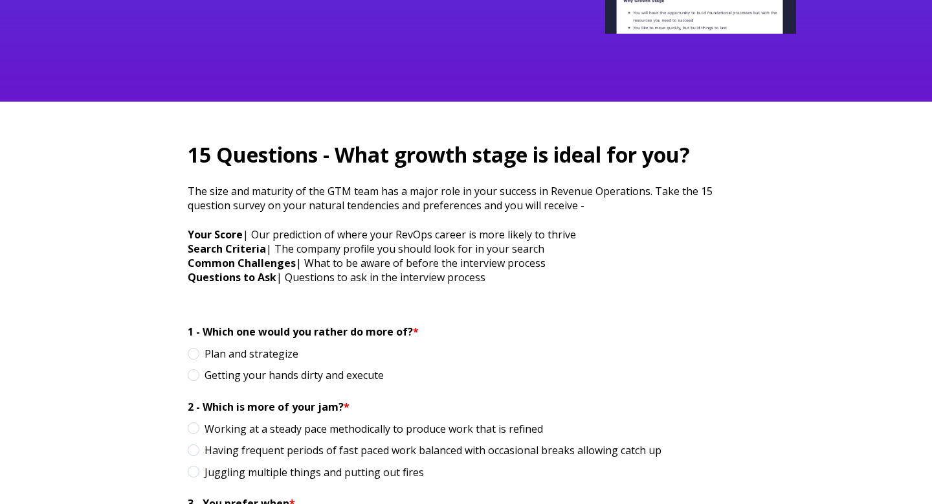
scroll to position [280, 0]
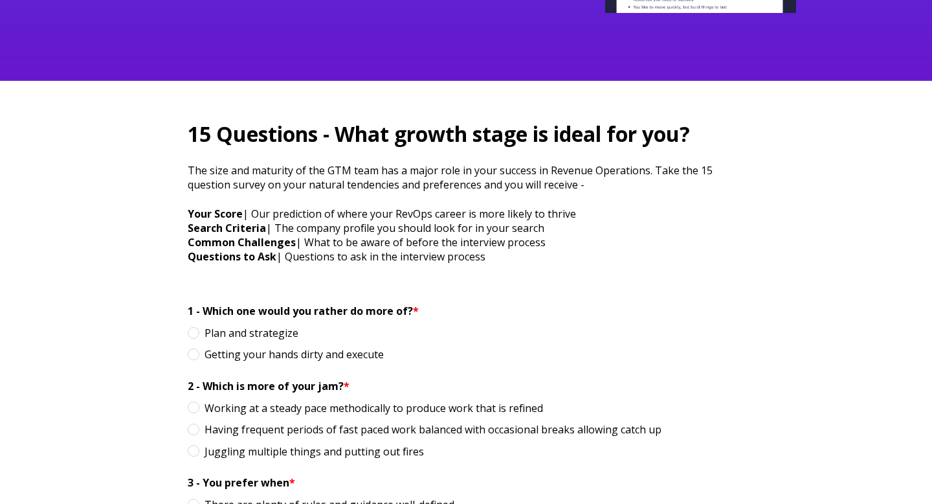
click at [194, 357] on span "Getting your hands dirty and execute" at bounding box center [286, 354] width 196 height 14
click at [0, 0] on input "Getting your hands dirty and execute" at bounding box center [0, 0] width 0 height 0
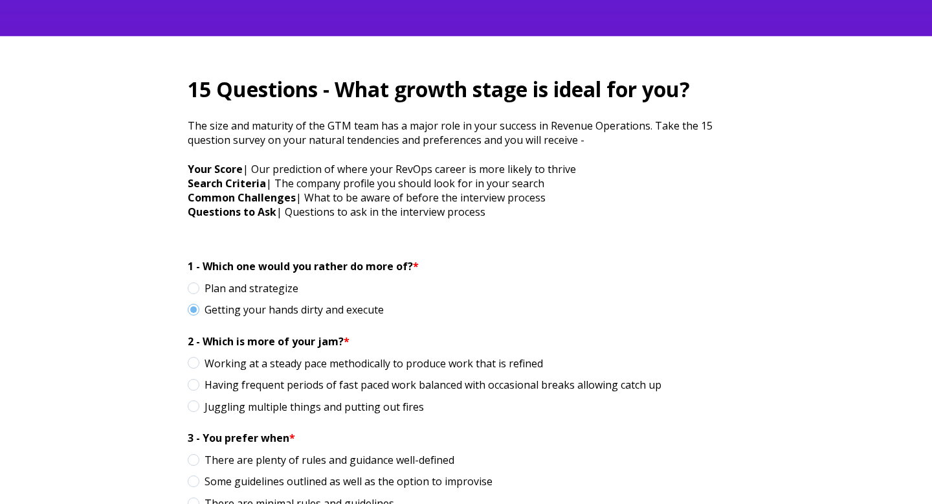
scroll to position [326, 0]
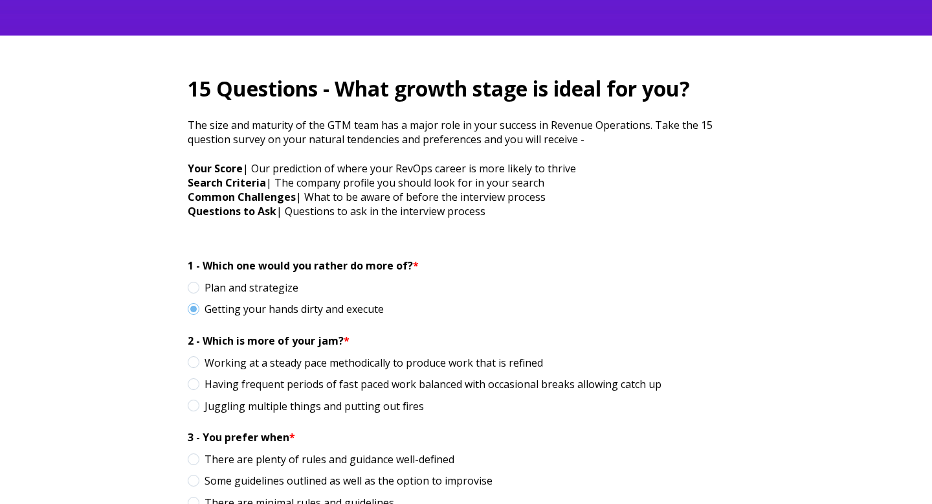
click at [194, 381] on span "Having frequent periods of fast paced work balanced with occasional breaks allo…" at bounding box center [425, 384] width 474 height 14
click at [0, 0] on input "Having frequent periods of fast paced work balanced with occasional breaks allo…" at bounding box center [0, 0] width 0 height 0
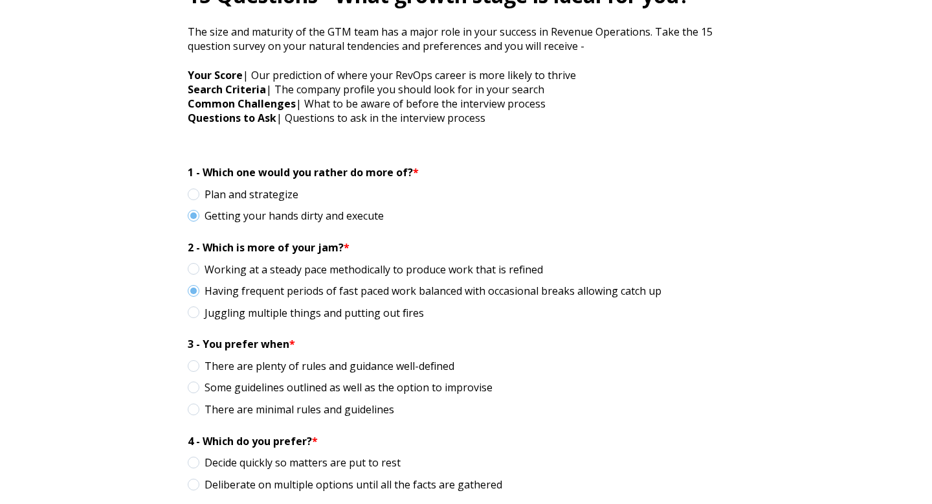
scroll to position [431, 0]
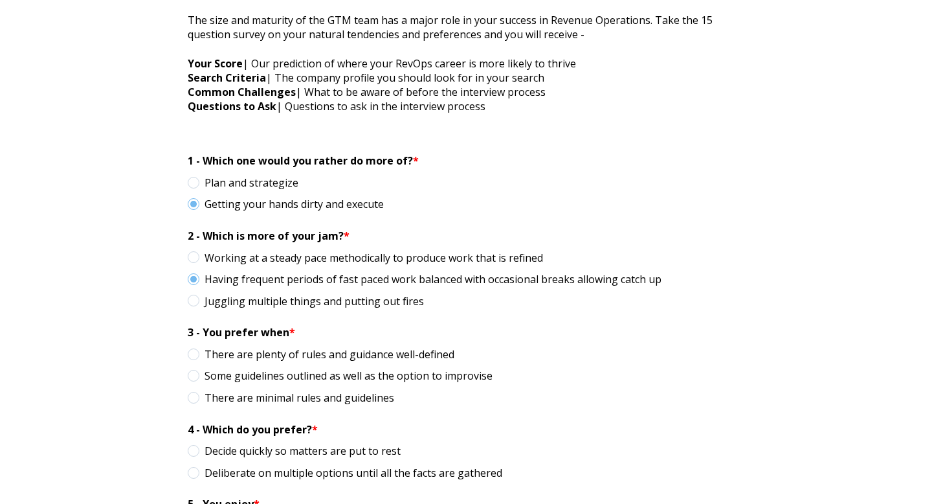
click at [193, 379] on span "Some guidelines outlined as well as the option to improvise" at bounding box center [340, 375] width 305 height 14
click at [0, 0] on input "Some guidelines outlined as well as the option to improvise" at bounding box center [0, 0] width 0 height 0
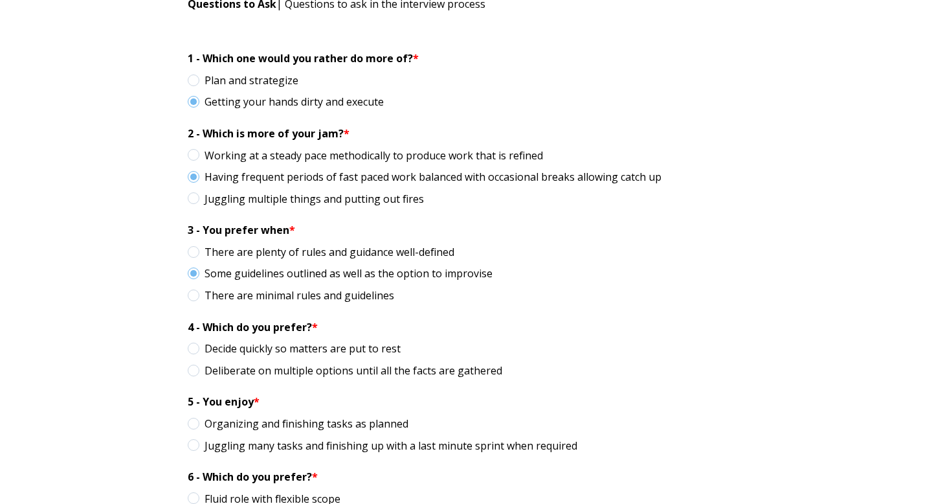
scroll to position [533, 0]
click at [195, 346] on span "Decide quickly so matters are put to rest" at bounding box center [294, 348] width 213 height 14
click at [0, 0] on input "Decide quickly so matters are put to rest" at bounding box center [0, 0] width 0 height 0
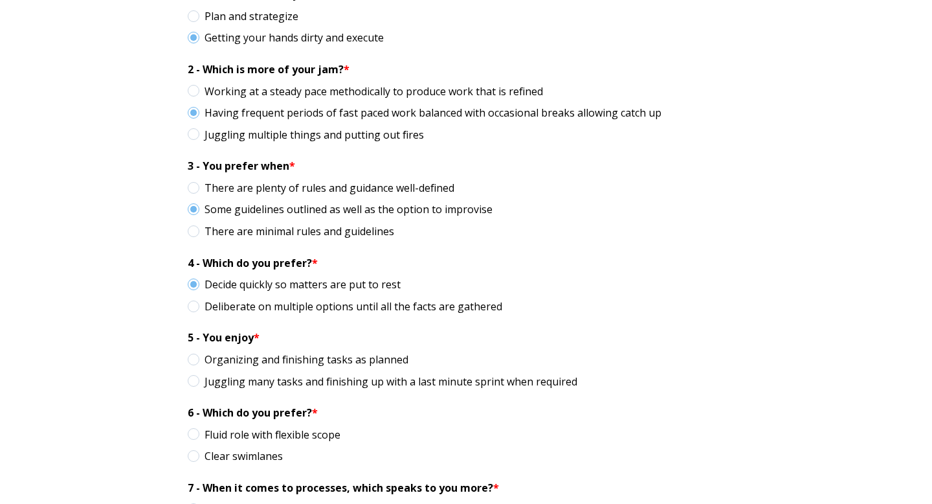
scroll to position [618, 0]
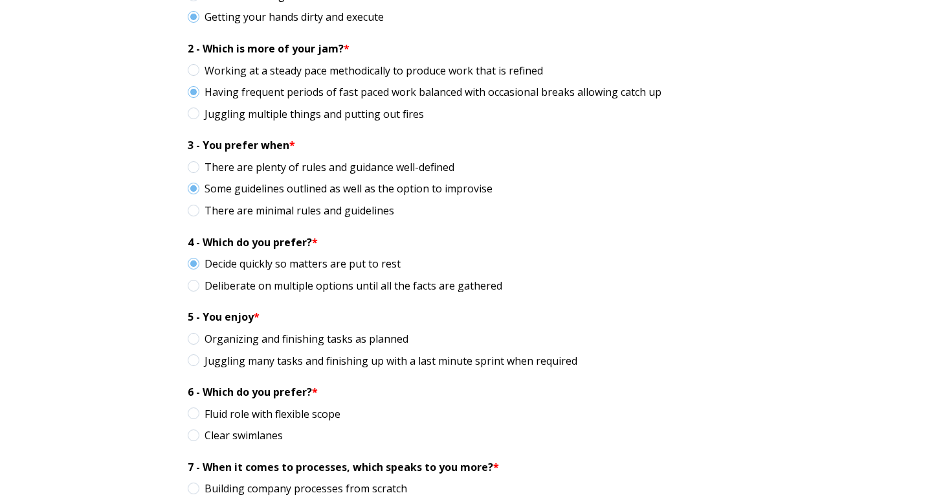
click at [193, 335] on span "Organizing and finishing tasks as planned" at bounding box center [298, 338] width 221 height 14
click at [0, 0] on input "Organizing and finishing tasks as planned" at bounding box center [0, 0] width 0 height 0
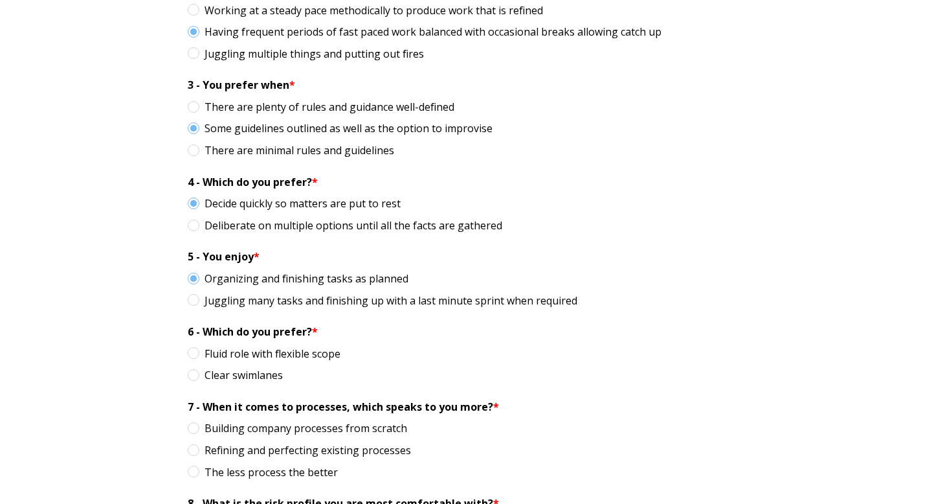
scroll to position [680, 0]
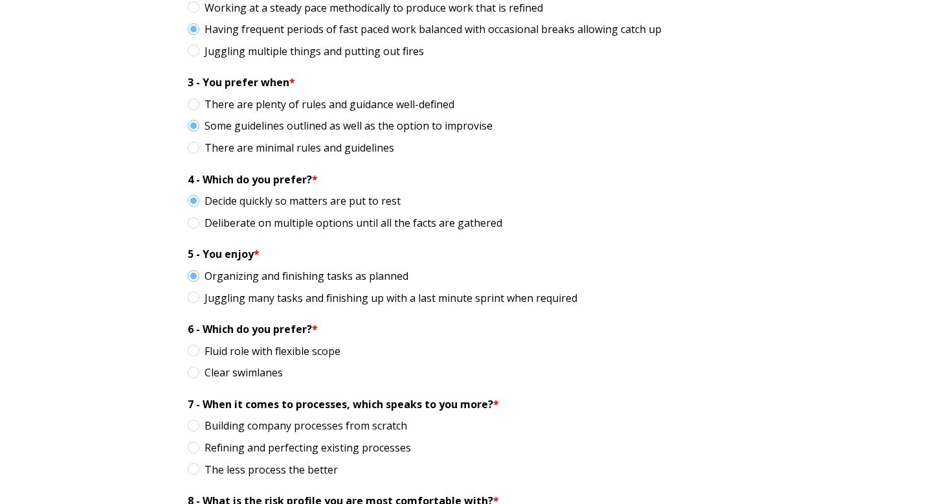
click at [194, 351] on span "Fluid role with flexible scope" at bounding box center [264, 351] width 153 height 14
click at [0, 0] on input "Fluid role with flexible scope" at bounding box center [0, 0] width 0 height 0
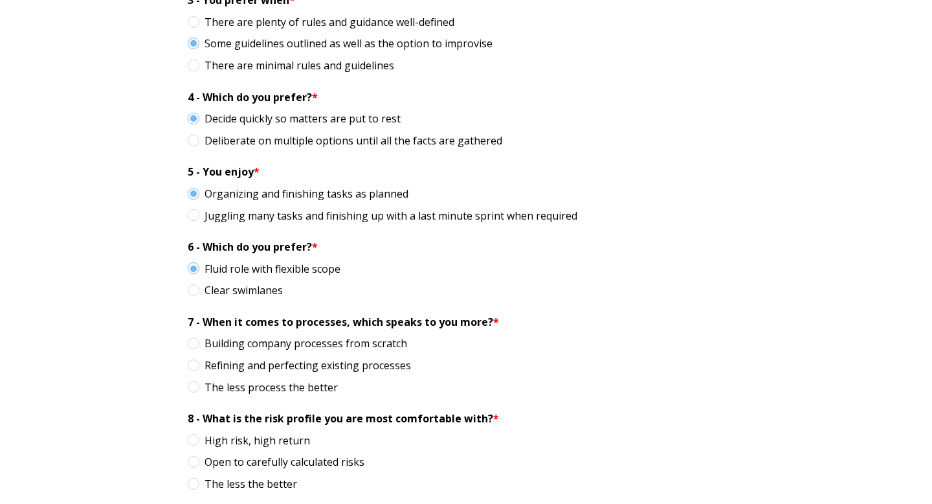
scroll to position [790, 0]
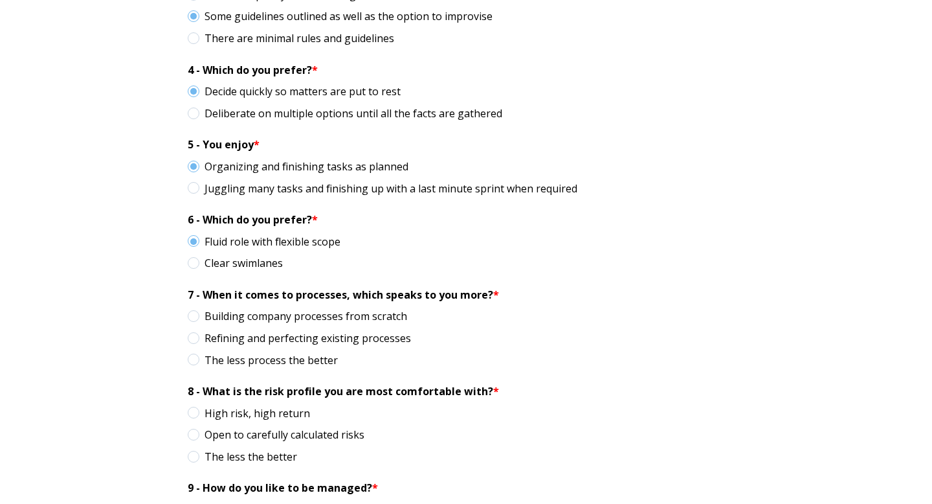
click at [193, 265] on span "Clear swimlanes" at bounding box center [235, 263] width 95 height 14
click at [0, 0] on input "Clear swimlanes" at bounding box center [0, 0] width 0 height 0
click at [192, 318] on span "Building company processes from scratch" at bounding box center [297, 316] width 219 height 14
click at [0, 0] on input "Building company processes from scratch" at bounding box center [0, 0] width 0 height 0
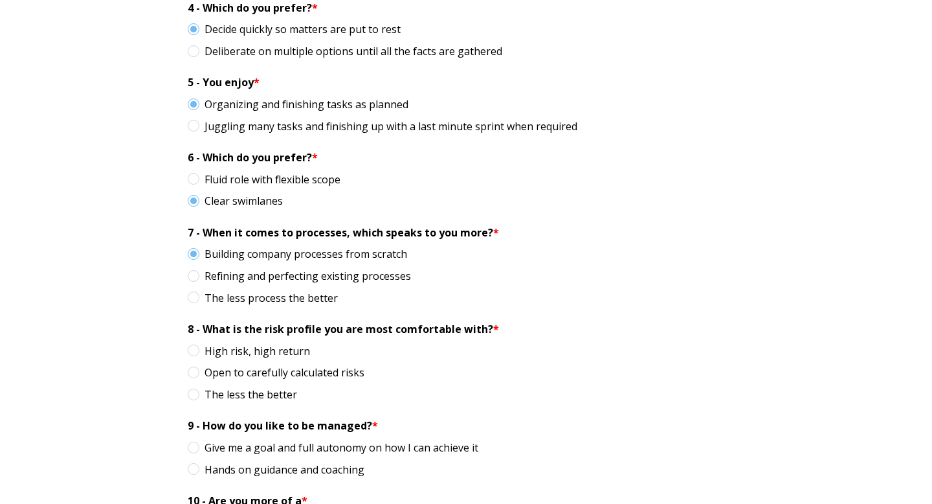
scroll to position [862, 0]
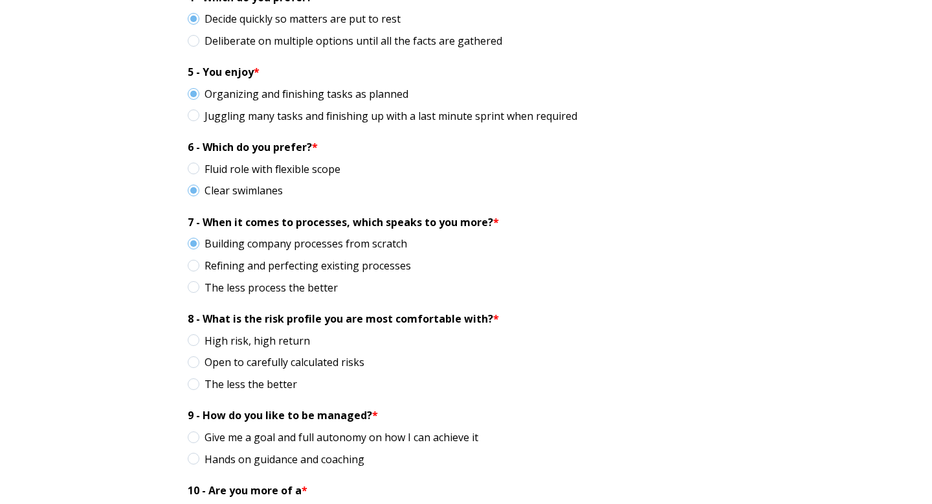
click at [197, 364] on span "Open to carefully calculated risks" at bounding box center [276, 362] width 177 height 14
click at [0, 0] on input "Open to carefully calculated risks" at bounding box center [0, 0] width 0 height 0
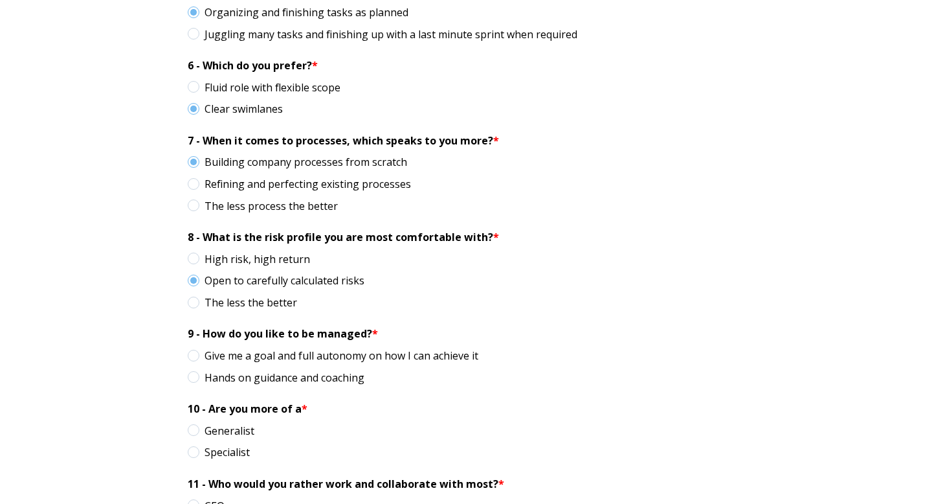
scroll to position [945, 0]
click at [192, 350] on span "Give me a goal and full autonomy on how I can achieve it" at bounding box center [333, 355] width 291 height 14
click at [0, 0] on input "Give me a goal and full autonomy on how I can achieve it" at bounding box center [0, 0] width 0 height 0
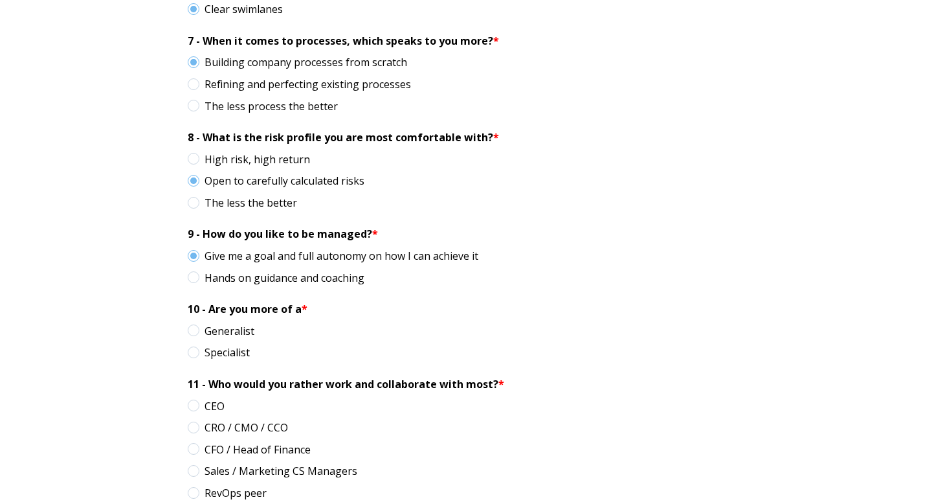
scroll to position [1053, 0]
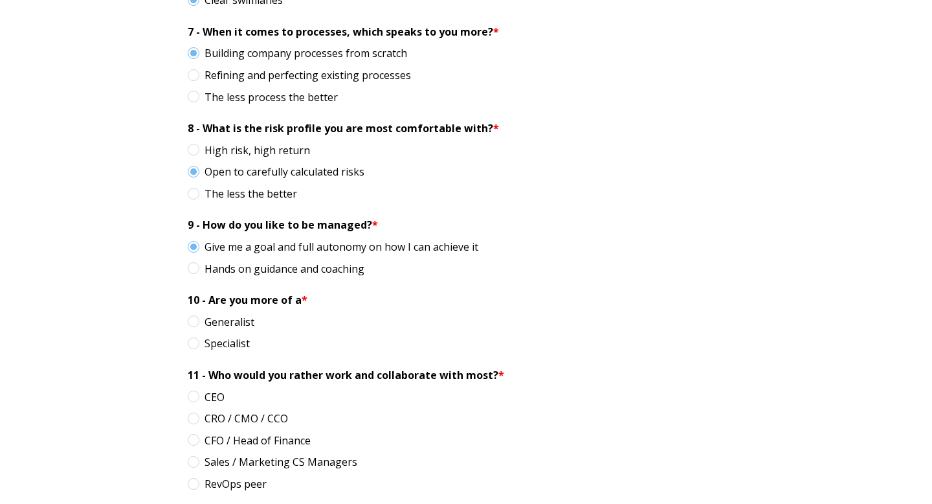
click at [194, 319] on span "Generalist" at bounding box center [221, 322] width 67 height 14
click at [0, 0] on input "Generalist" at bounding box center [0, 0] width 0 height 0
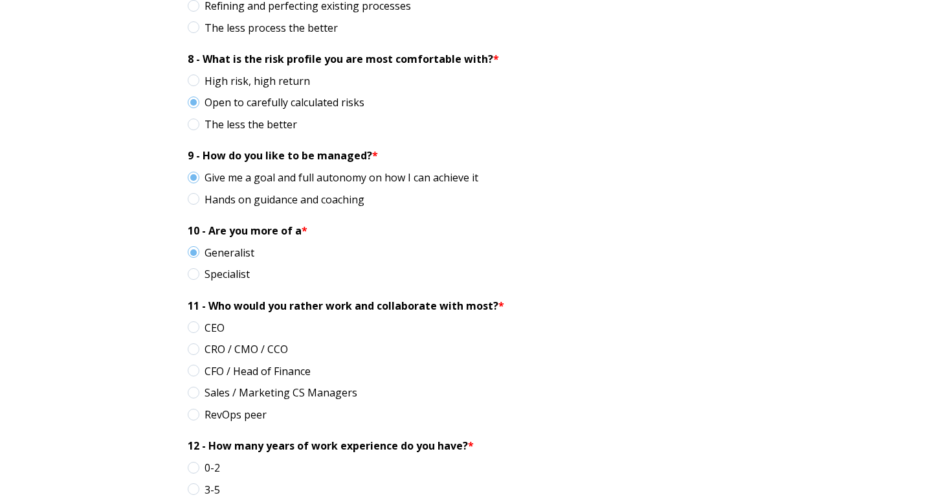
click at [194, 348] on span "CRO / CMO / CCO" at bounding box center [238, 349] width 100 height 14
click at [0, 0] on input "CRO / CMO / CCO" at bounding box center [0, 0] width 0 height 0
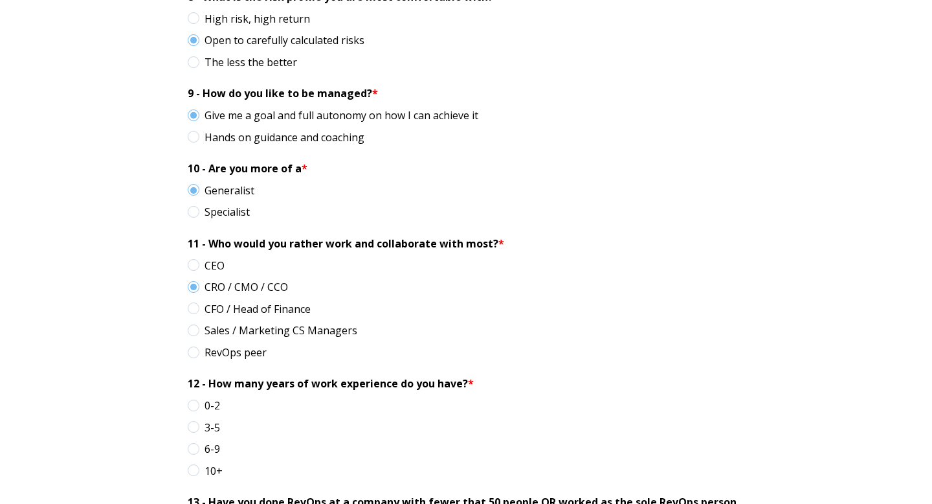
scroll to position [1187, 0]
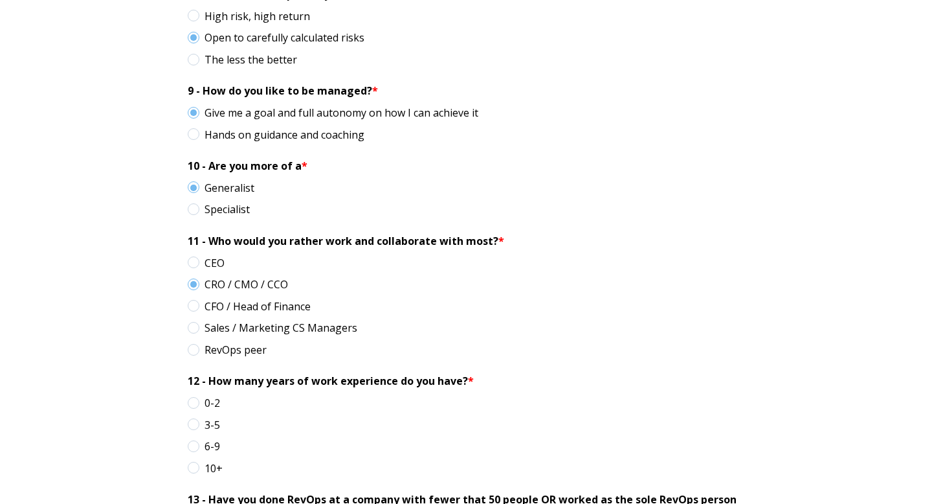
click at [192, 471] on span "10+" at bounding box center [205, 468] width 35 height 14
click at [0, 0] on input "10+" at bounding box center [0, 0] width 0 height 0
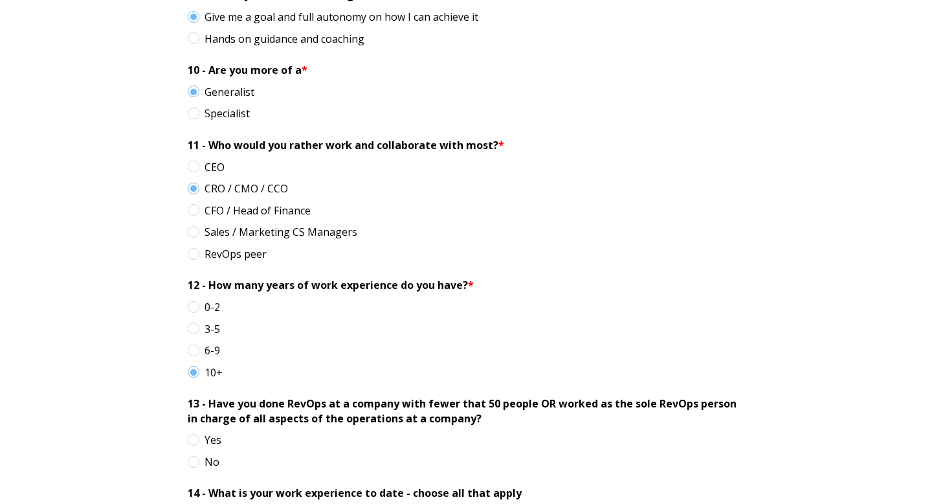
scroll to position [1315, 0]
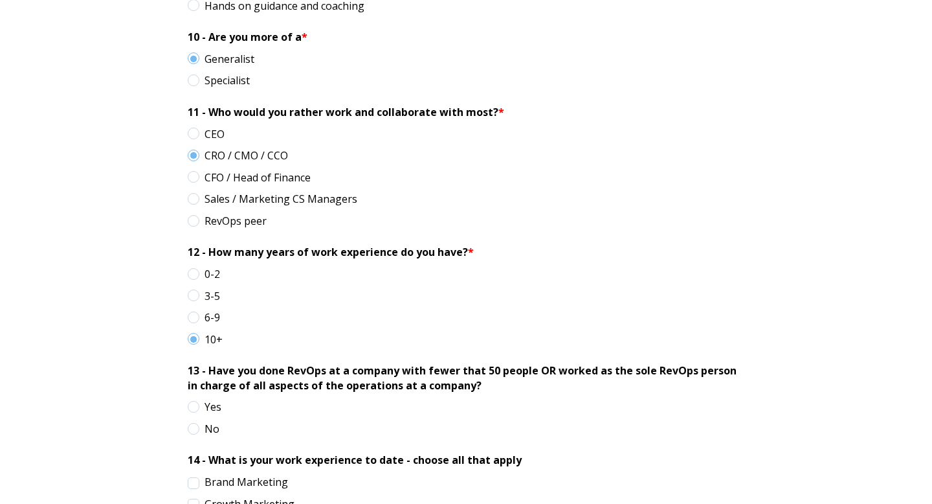
click at [192, 408] on span "Yes" at bounding box center [205, 406] width 34 height 14
click at [0, 0] on input "Yes" at bounding box center [0, 0] width 0 height 0
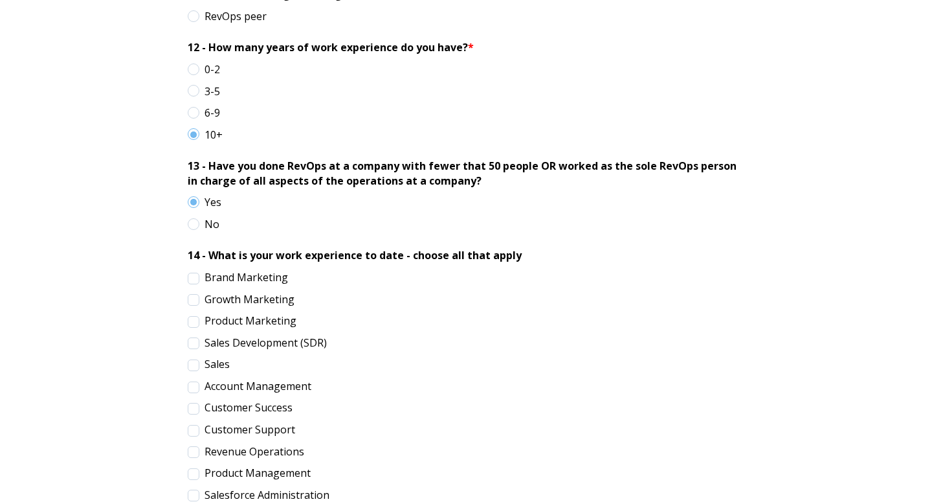
scroll to position [1536, 0]
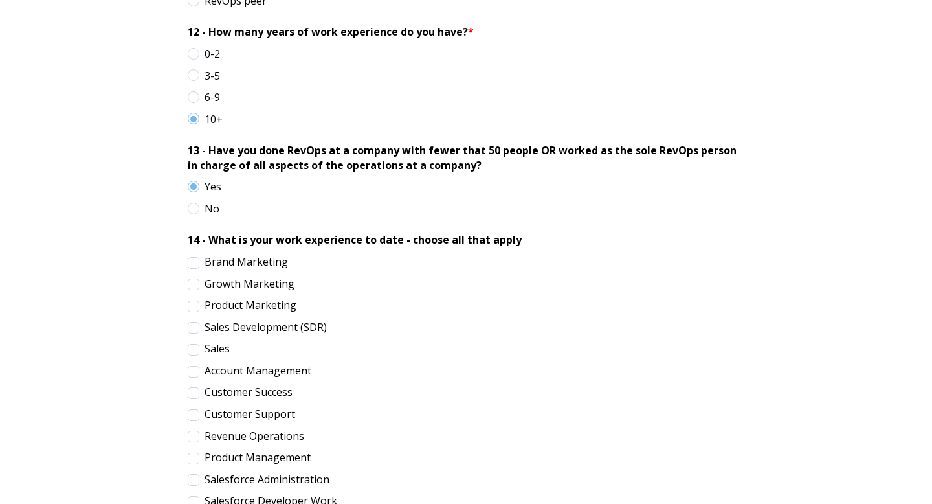
click at [194, 439] on span "Revenue Operations" at bounding box center [246, 436] width 117 height 14
click at [0, 0] on input "Revenue Operations" at bounding box center [0, 0] width 0 height 0
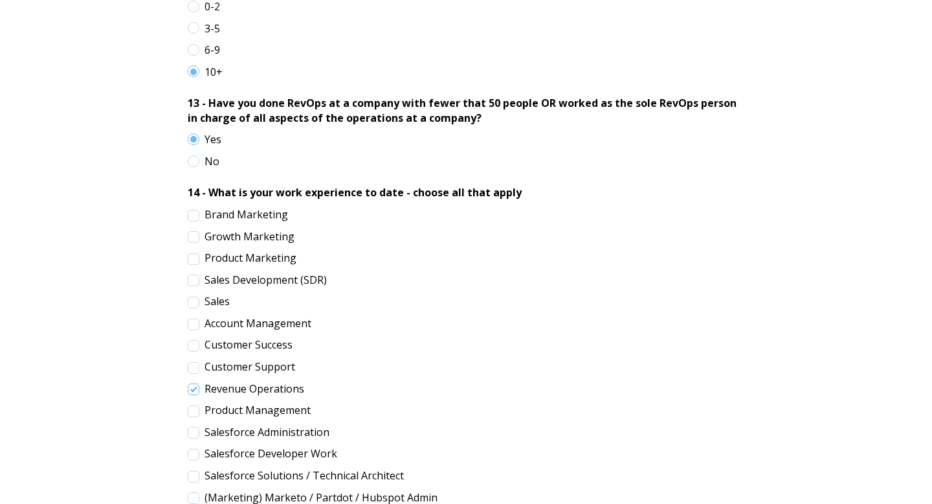
scroll to position [1597, 0]
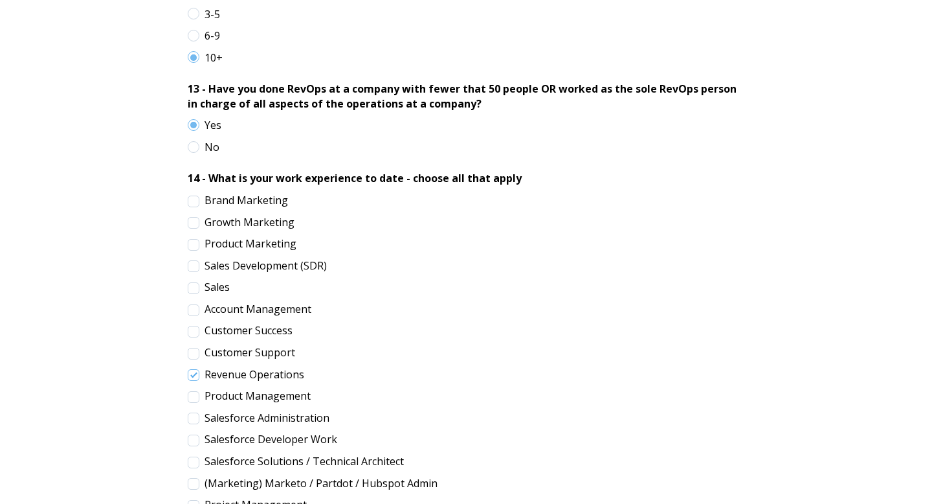
click at [195, 414] on span "Salesforce Administration" at bounding box center [259, 417] width 142 height 14
click at [0, 0] on input "Salesforce Administration" at bounding box center [0, 0] width 0 height 0
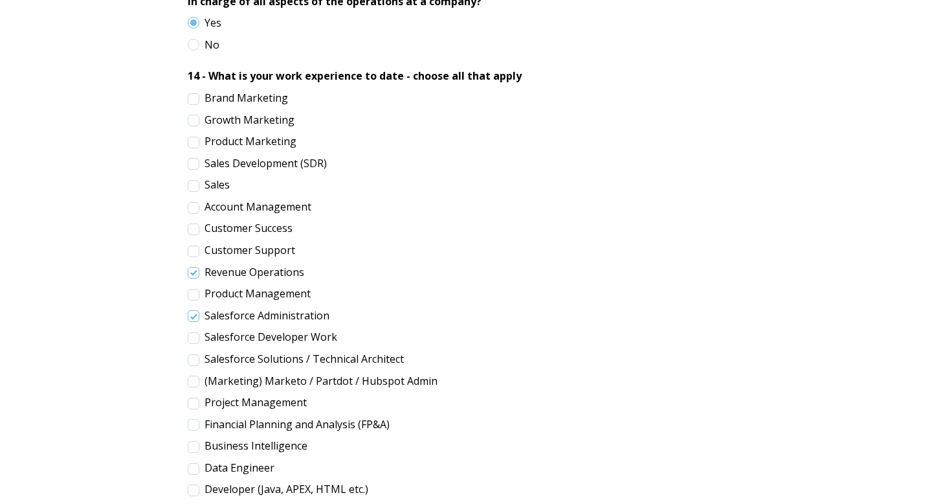
scroll to position [1701, 0]
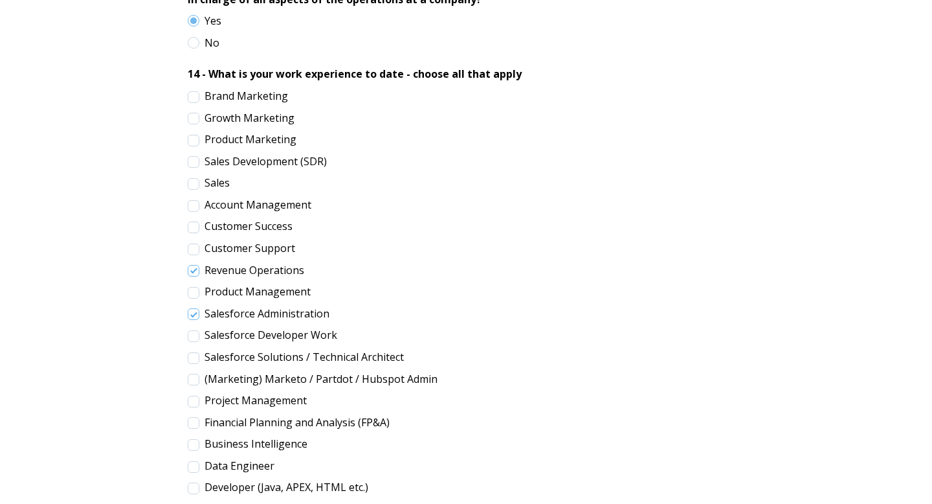
click at [194, 383] on span "(Marketing) Marketo / Partdot / Hubspot Admin" at bounding box center [313, 379] width 250 height 14
click at [0, 0] on input "(Marketing) Marketo / Partdot / Hubspot Admin" at bounding box center [0, 0] width 0 height 0
click at [194, 359] on span "Salesforce Solutions / Technical Architect" at bounding box center [296, 357] width 216 height 14
click at [0, 0] on input "Salesforce Solutions / Technical Architect" at bounding box center [0, 0] width 0 height 0
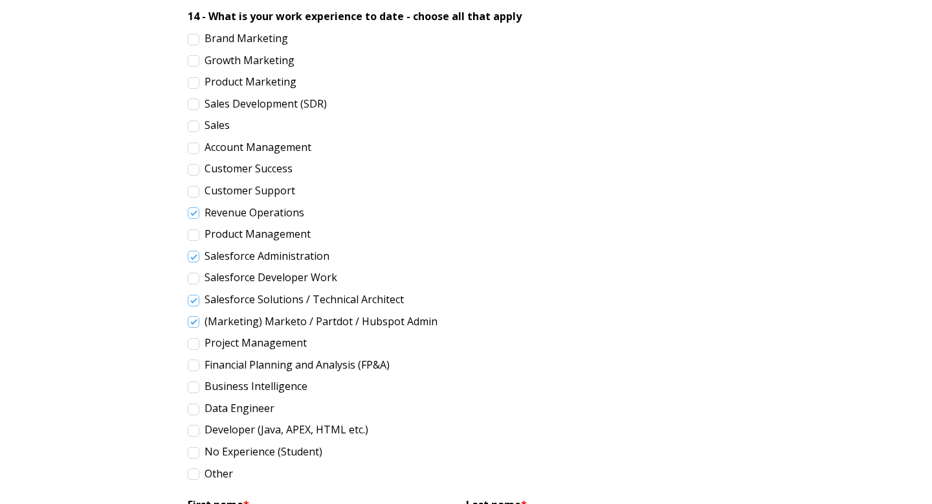
scroll to position [1770, 0]
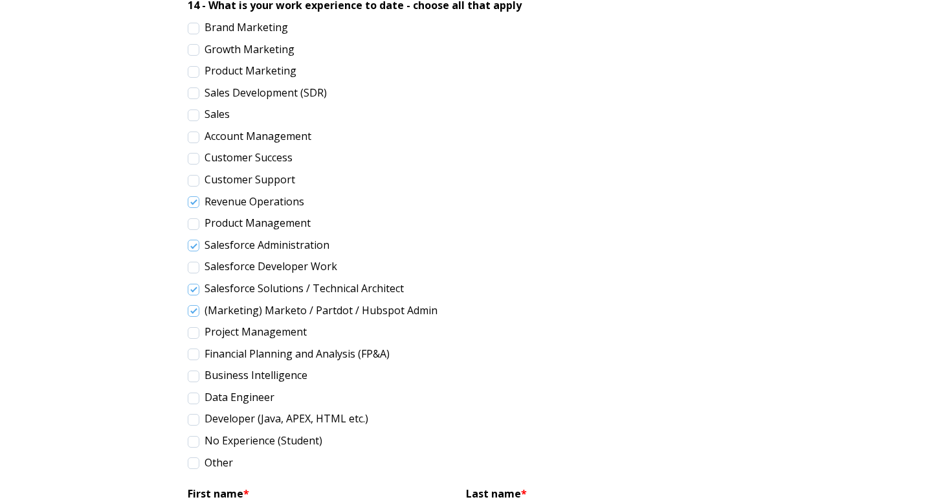
click at [192, 335] on span "Project Management" at bounding box center [247, 331] width 119 height 14
click at [0, 0] on input "Project Management" at bounding box center [0, 0] width 0 height 0
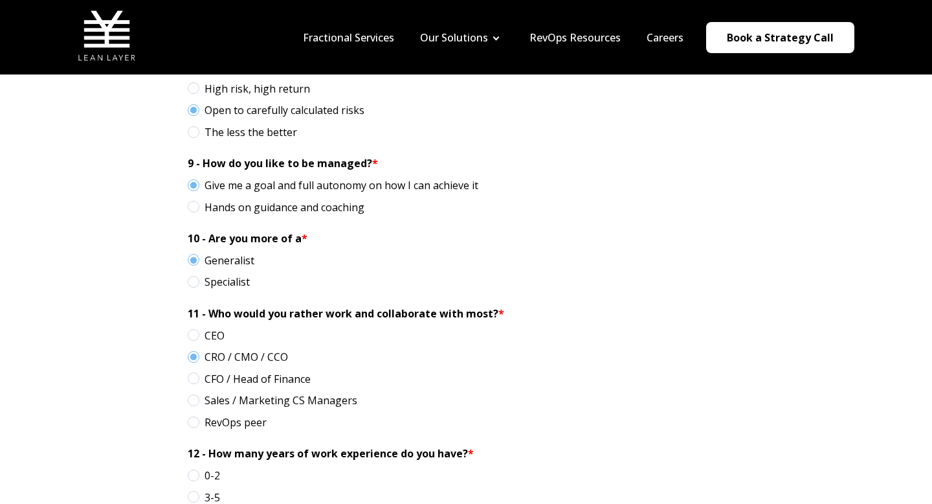
scroll to position [1121, 0]
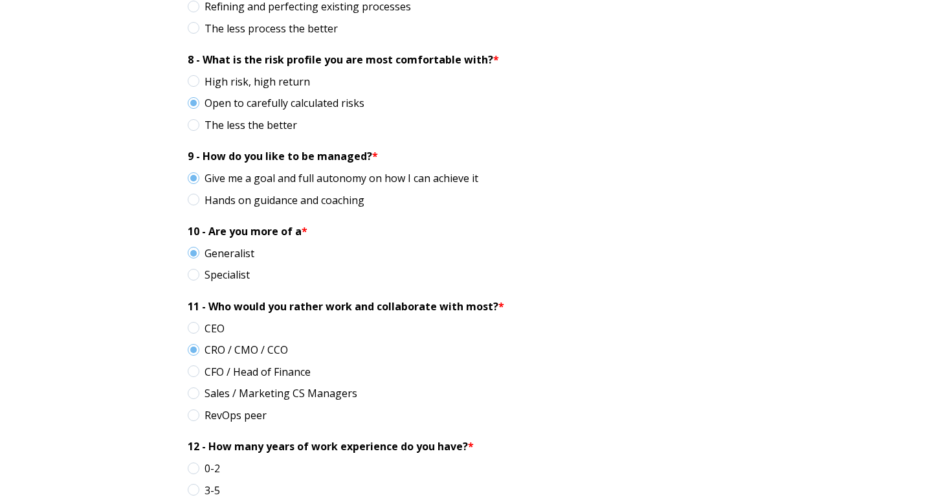
click at [189, 330] on span "CEO" at bounding box center [206, 328] width 37 height 14
click at [0, 0] on input "CEO" at bounding box center [0, 0] width 0 height 0
click at [192, 349] on span "CRO / CMO / CCO" at bounding box center [238, 349] width 100 height 14
click at [0, 0] on input "CRO / CMO / CCO" at bounding box center [0, 0] width 0 height 0
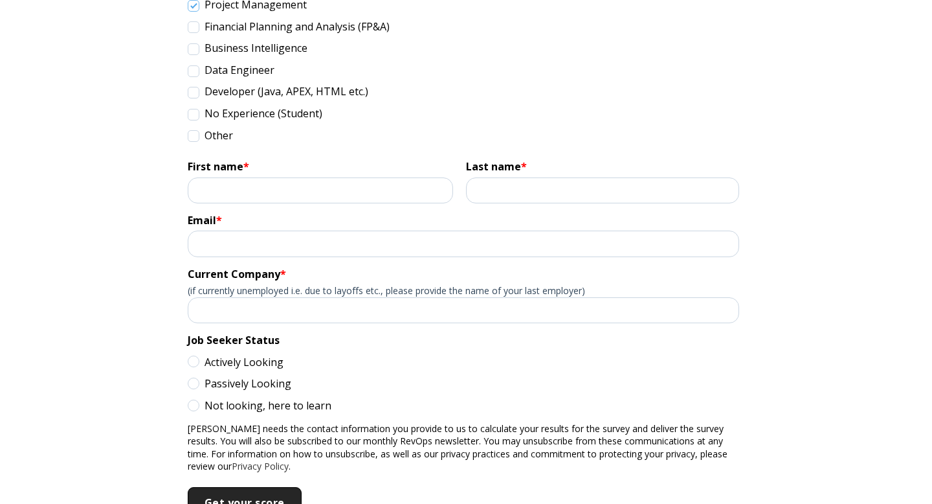
scroll to position [2106, 0]
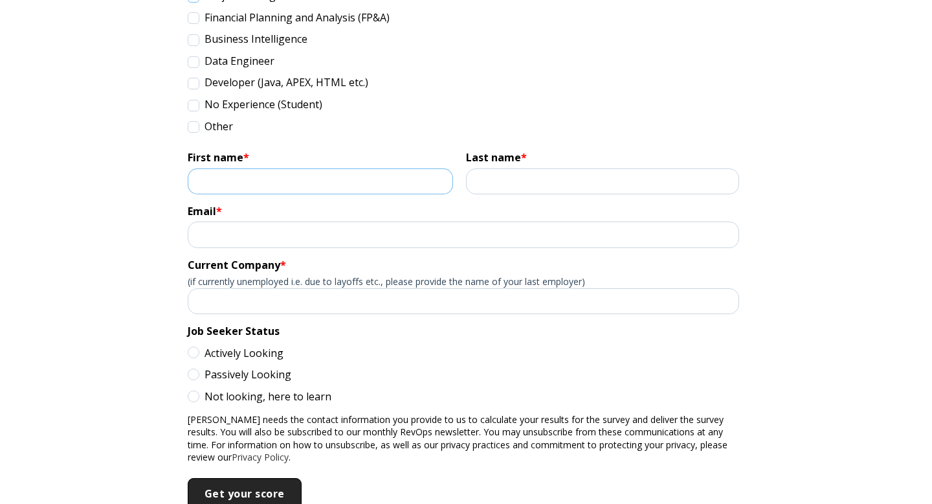
click at [284, 173] on input "First name *" at bounding box center [320, 181] width 265 height 26
type input "[PERSON_NAME]"
type input "[EMAIL_ADDRESS][DOMAIN_NAME]"
click at [251, 300] on input "Current Company *" at bounding box center [464, 301] width 552 height 26
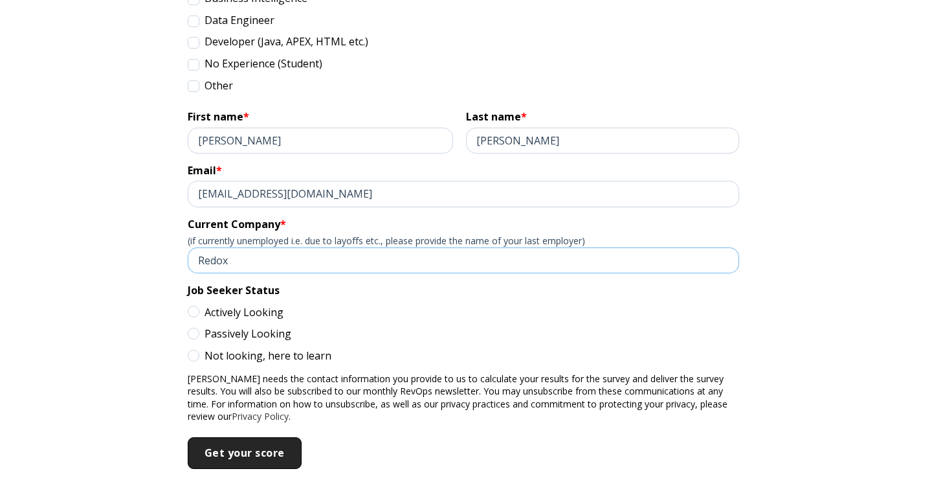
scroll to position [2151, 0]
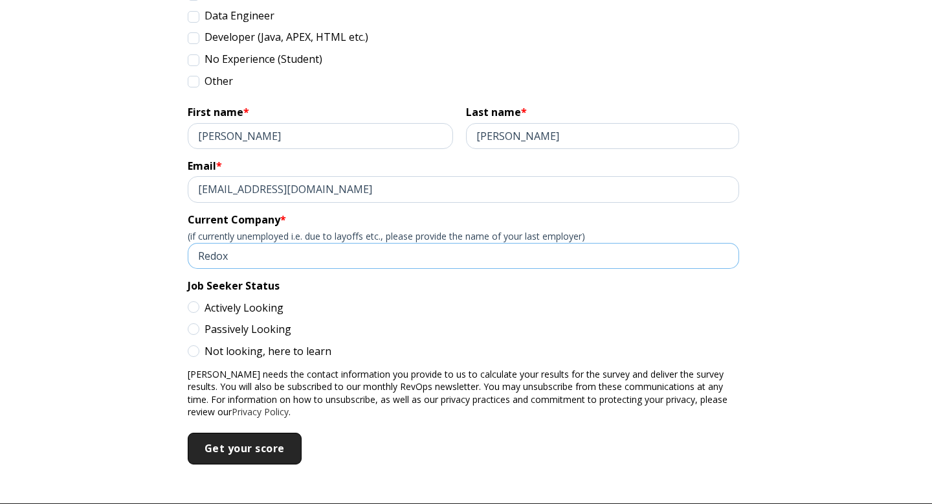
type input "Redox"
click at [192, 308] on span "Actively Looking" at bounding box center [236, 307] width 96 height 14
click at [0, 0] on input "Actively Looking" at bounding box center [0, 0] width 0 height 0
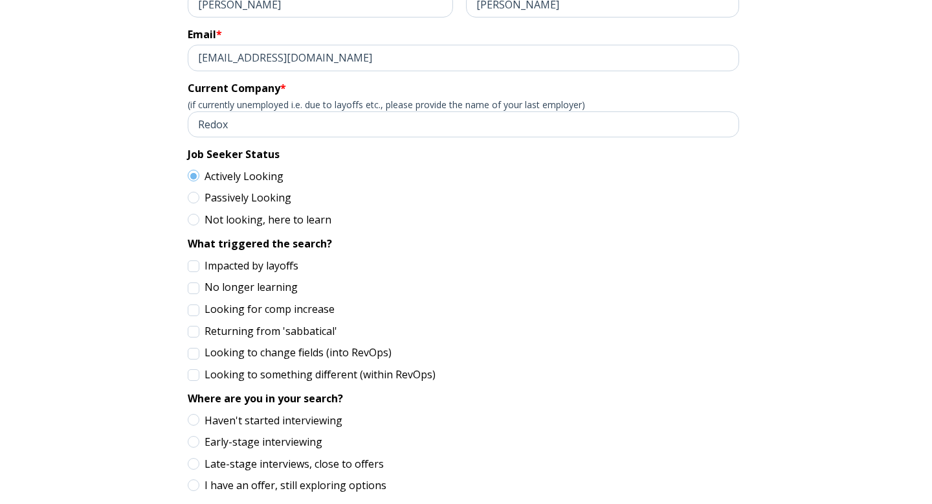
scroll to position [2299, 0]
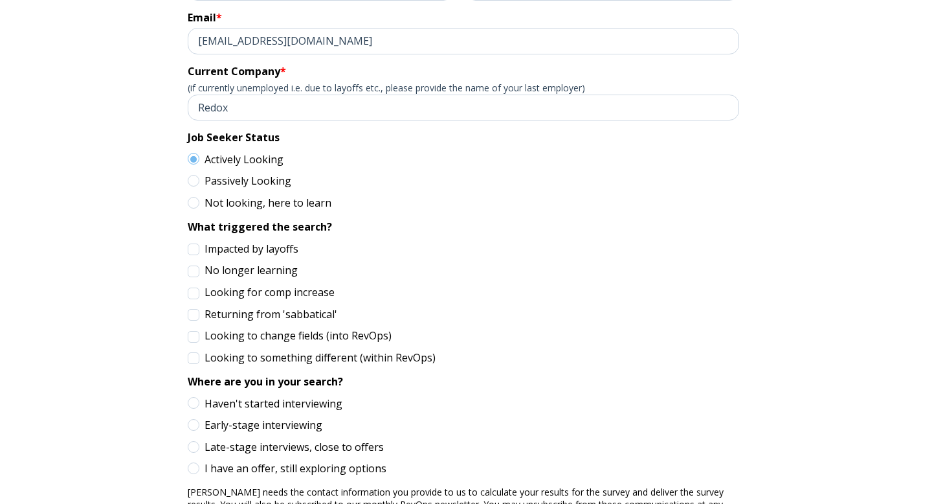
click at [193, 273] on span "No longer learning" at bounding box center [243, 270] width 110 height 14
click at [0, 0] on input "No longer learning" at bounding box center [0, 0] width 0 height 0
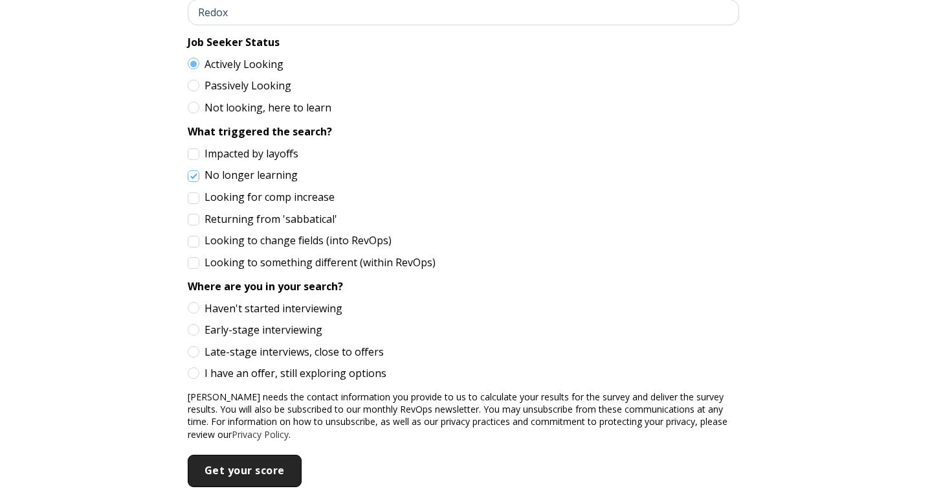
scroll to position [2403, 0]
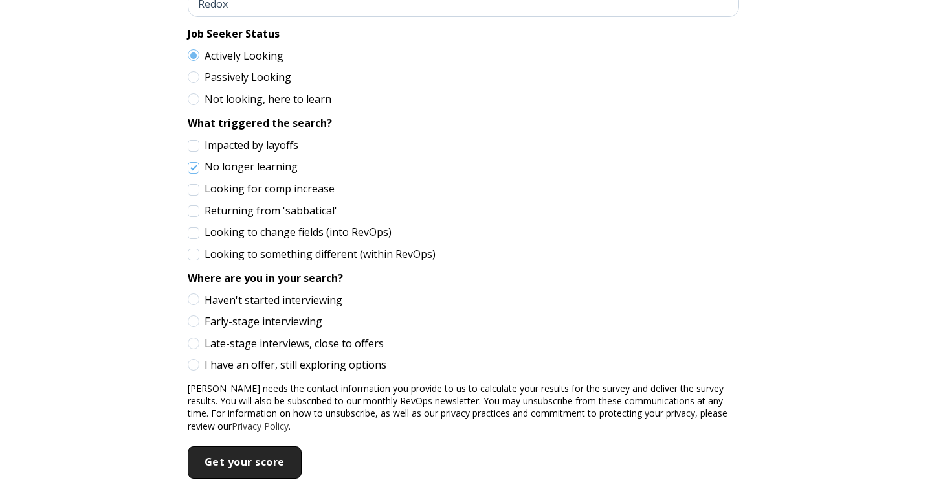
click at [197, 324] on span "Early-stage interviewing" at bounding box center [255, 321] width 135 height 14
click at [0, 0] on input "Early-stage interviewing" at bounding box center [0, 0] width 0 height 0
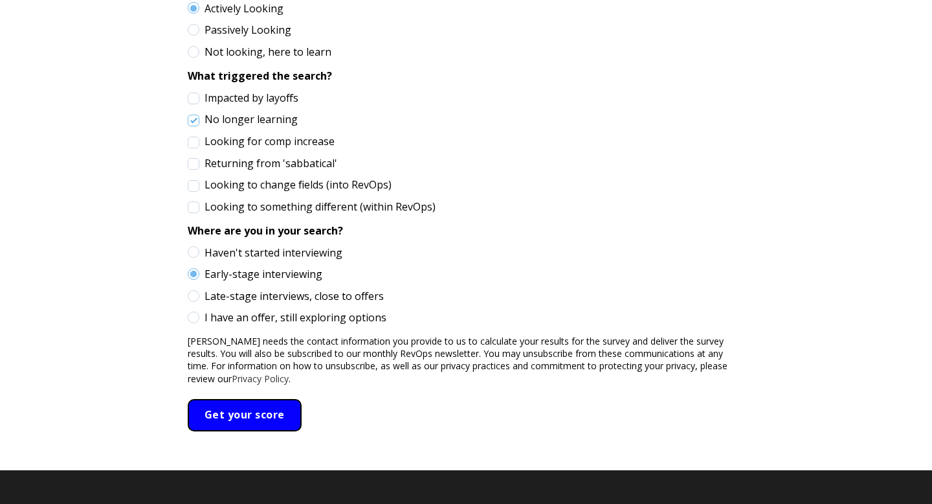
click at [247, 412] on input "Get your score" at bounding box center [245, 415] width 114 height 32
